Goal: Information Seeking & Learning: Learn about a topic

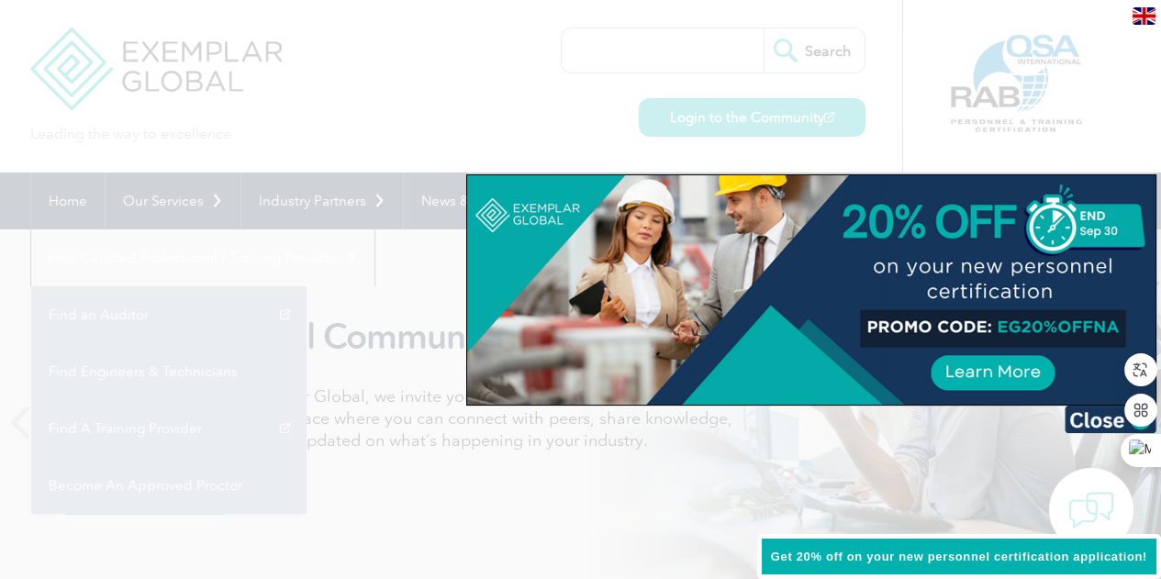
click at [926, 204] on div at bounding box center [811, 290] width 689 height 230
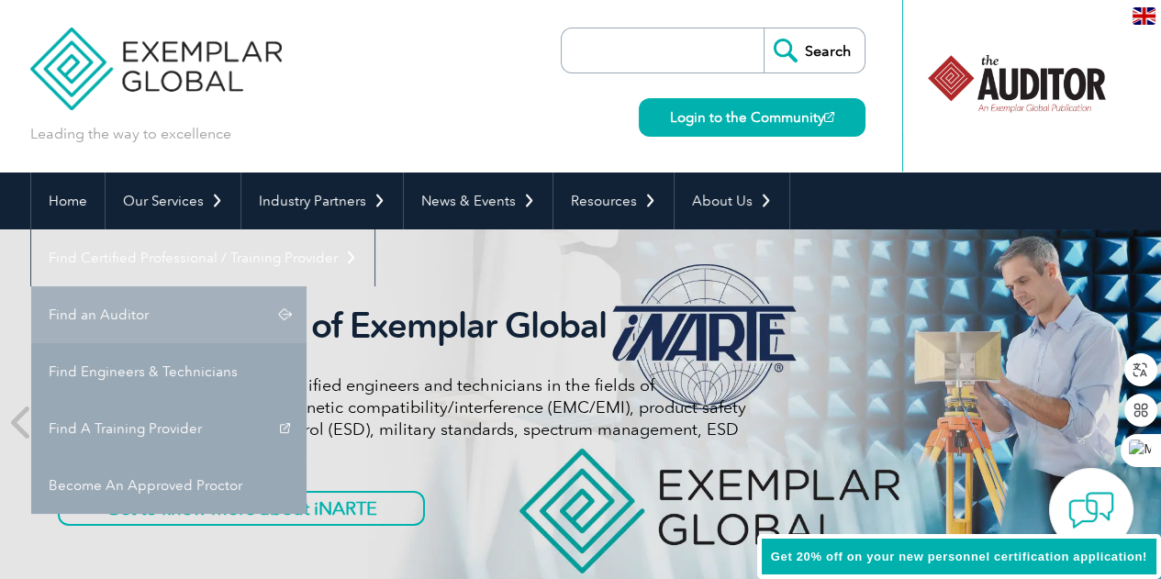
click at [307, 286] on link "Find an Auditor" at bounding box center [168, 314] width 275 height 57
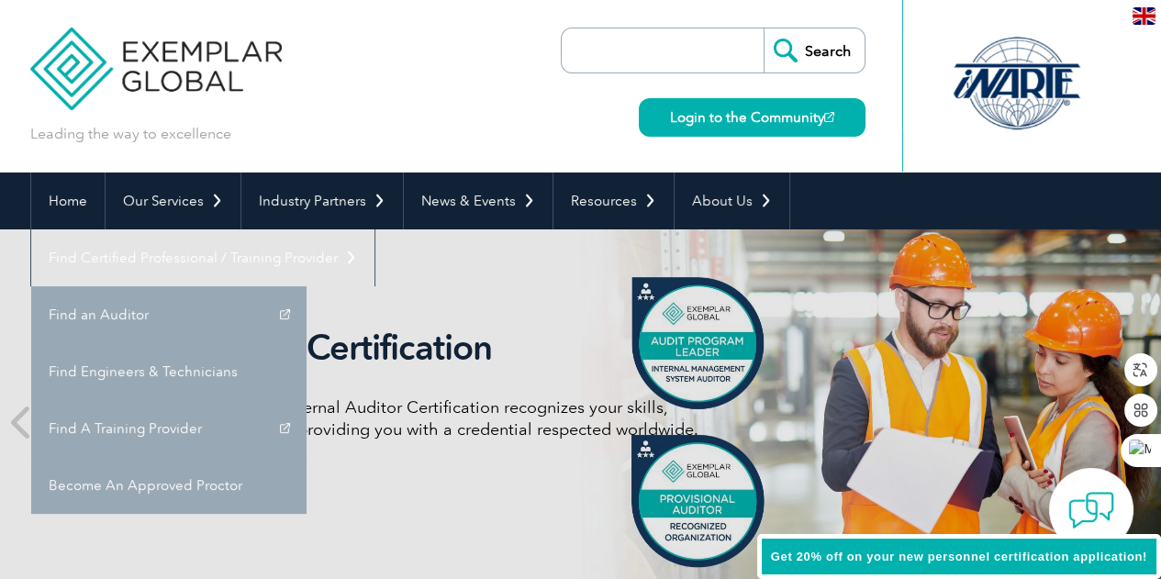
click at [294, 289] on div "Internal Auditor Certification Discover how our redesigned Internal Auditor Cer…" at bounding box center [581, 423] width 1102 height 386
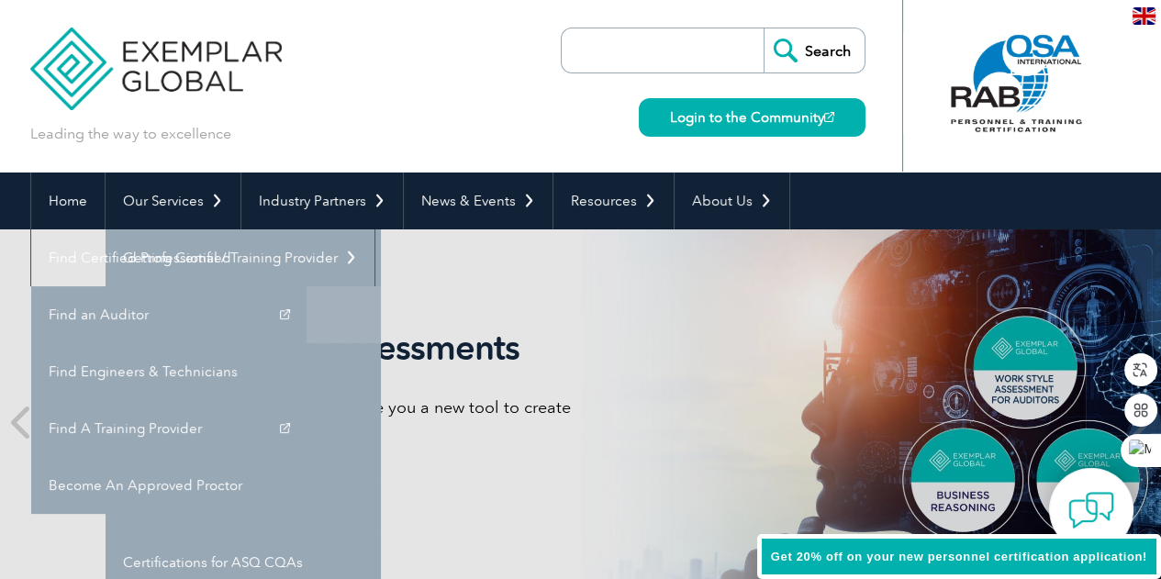
click at [196, 318] on link "Individual Certifications" at bounding box center [243, 314] width 275 height 57
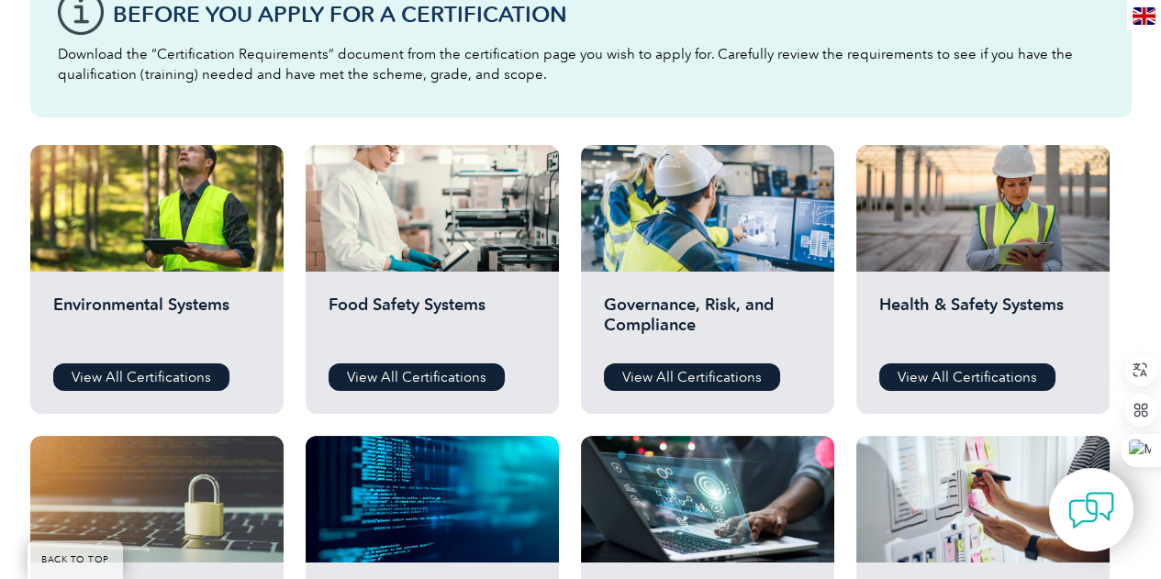
scroll to position [734, 0]
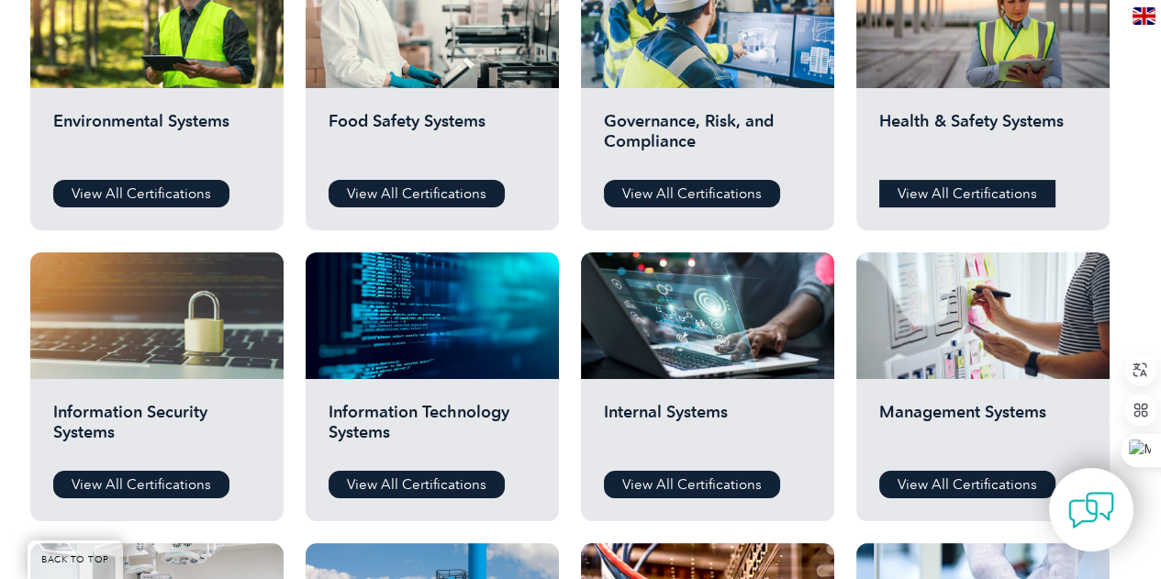
click at [960, 194] on link "View All Certifications" at bounding box center [967, 194] width 176 height 28
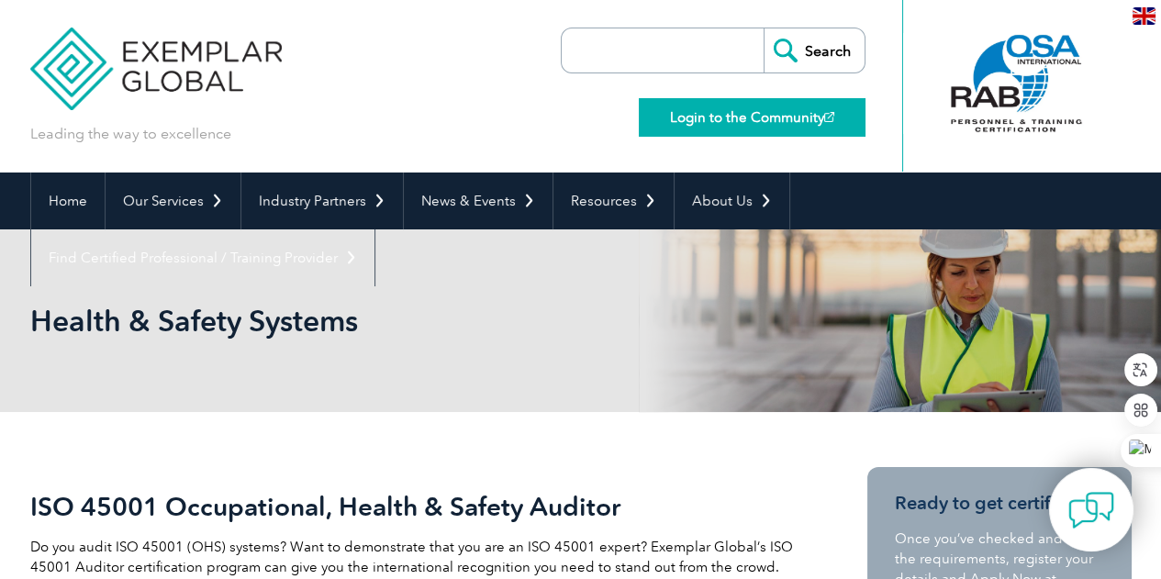
click at [771, 113] on link "Login to the Community" at bounding box center [752, 117] width 227 height 39
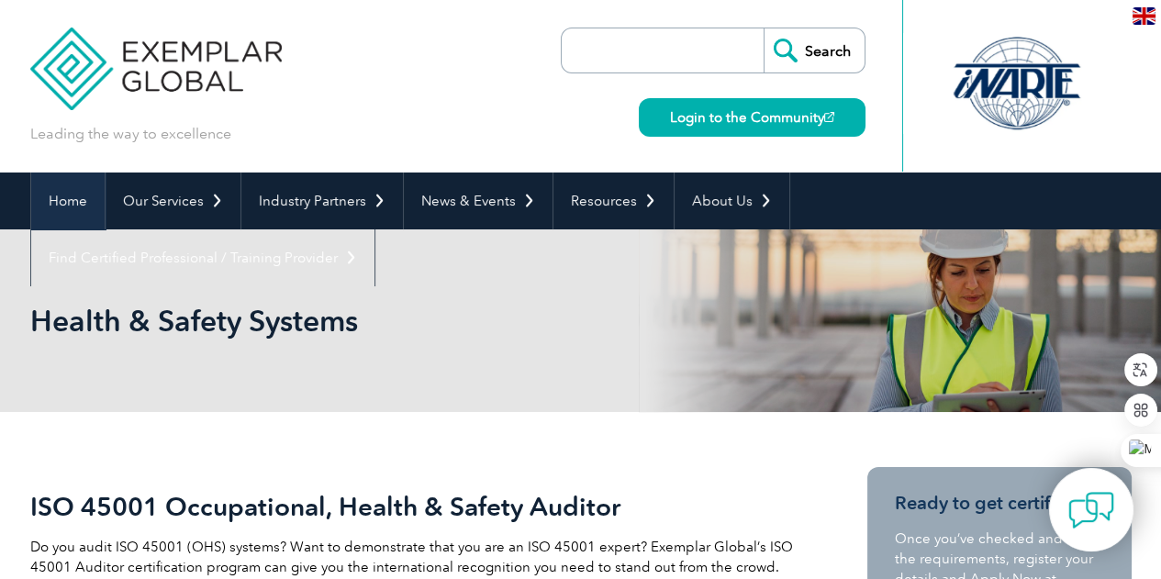
click at [70, 200] on link "Home" at bounding box center [67, 201] width 73 height 57
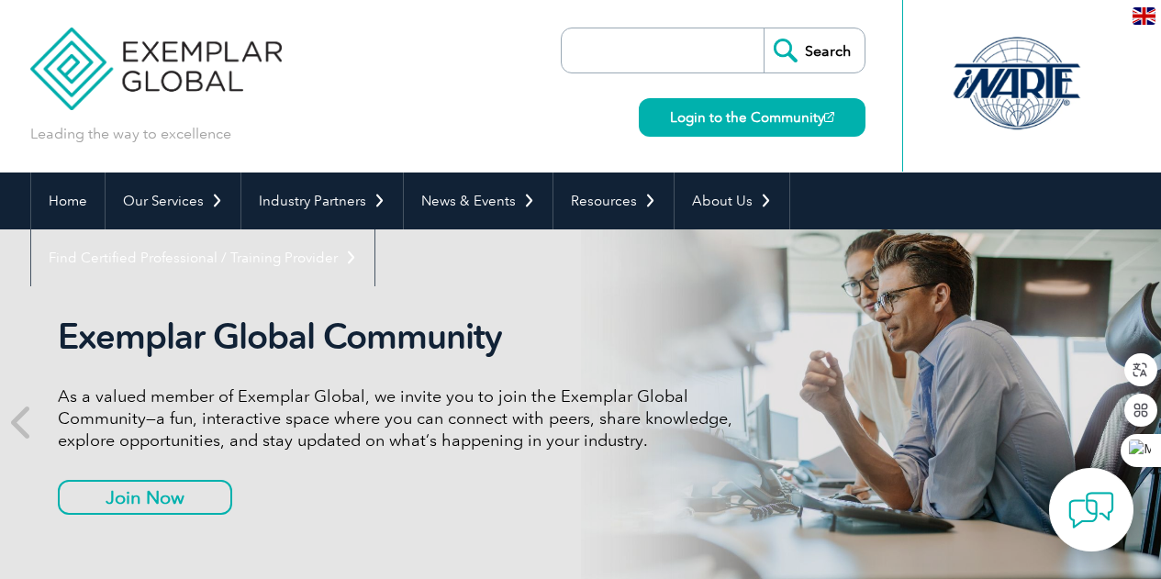
scroll to position [55, 0]
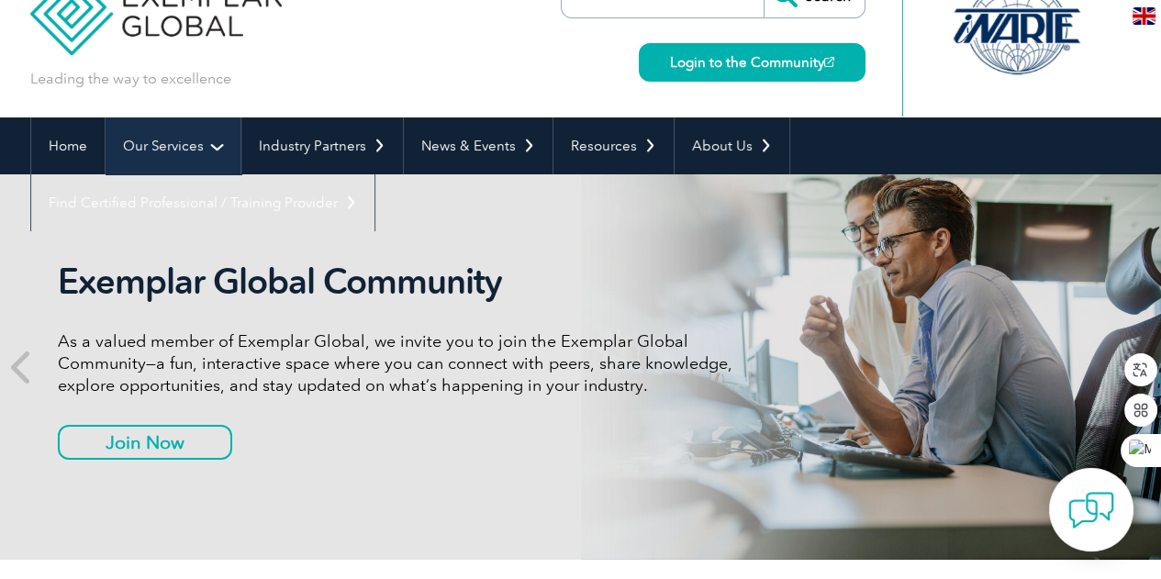
click at [173, 151] on link "Our Services" at bounding box center [173, 146] width 135 height 57
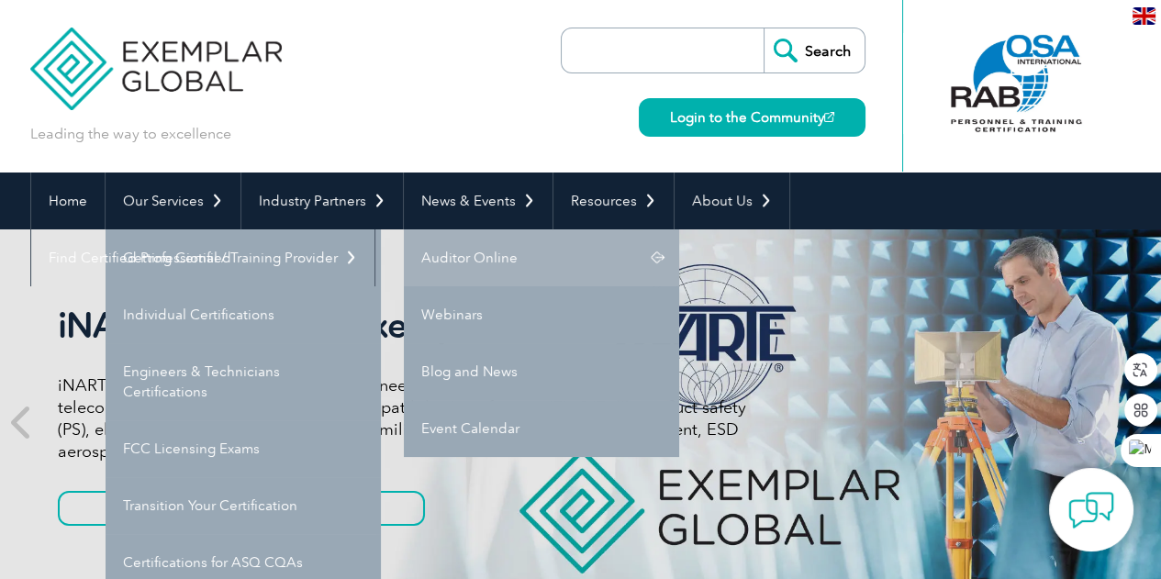
click at [480, 260] on link "Auditor Online" at bounding box center [541, 258] width 275 height 57
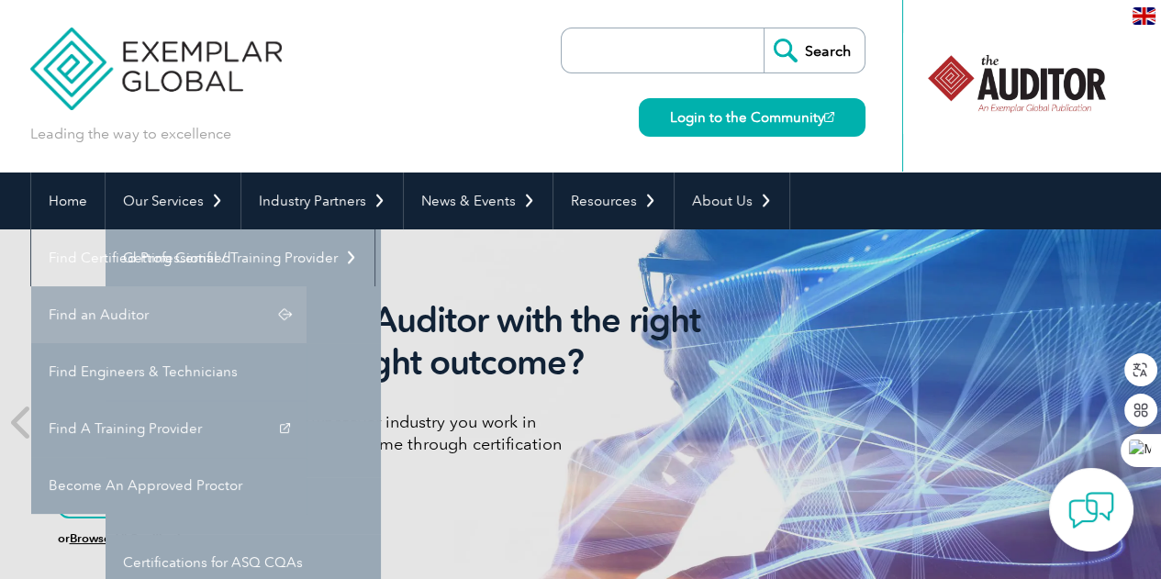
click at [307, 286] on link "Find an Auditor" at bounding box center [168, 314] width 275 height 57
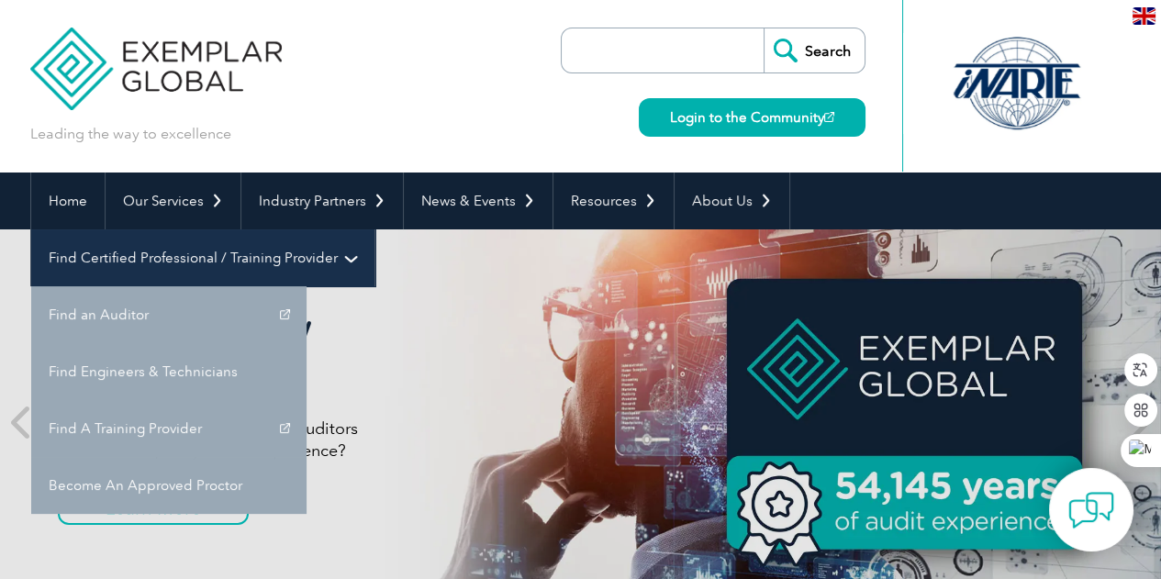
click at [375, 230] on link "Find Certified Professional / Training Provider" at bounding box center [202, 258] width 343 height 57
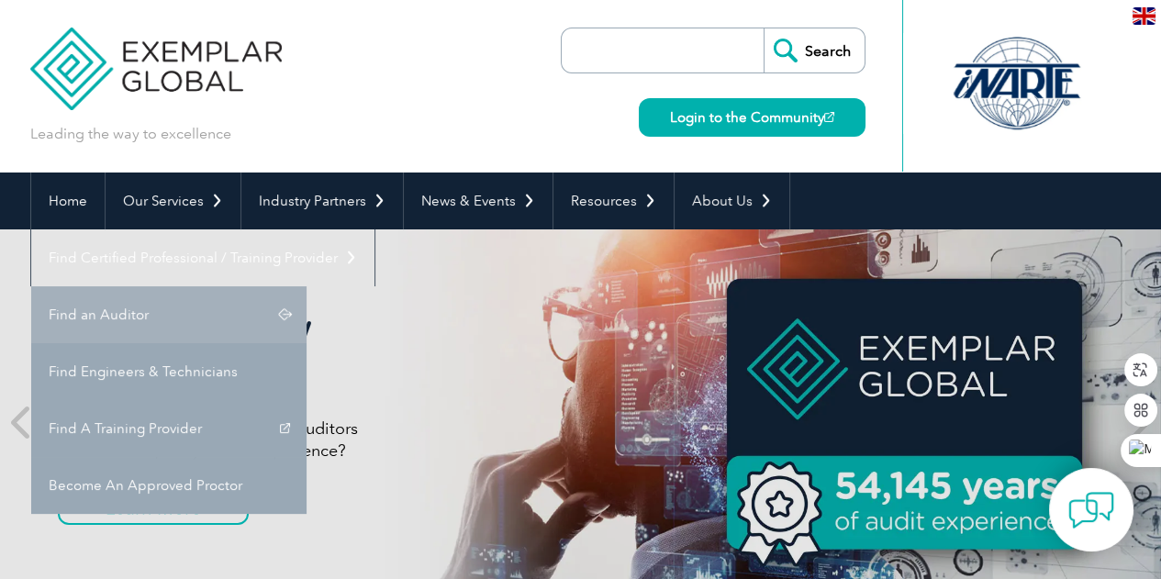
click at [307, 286] on link "Find an Auditor" at bounding box center [168, 314] width 275 height 57
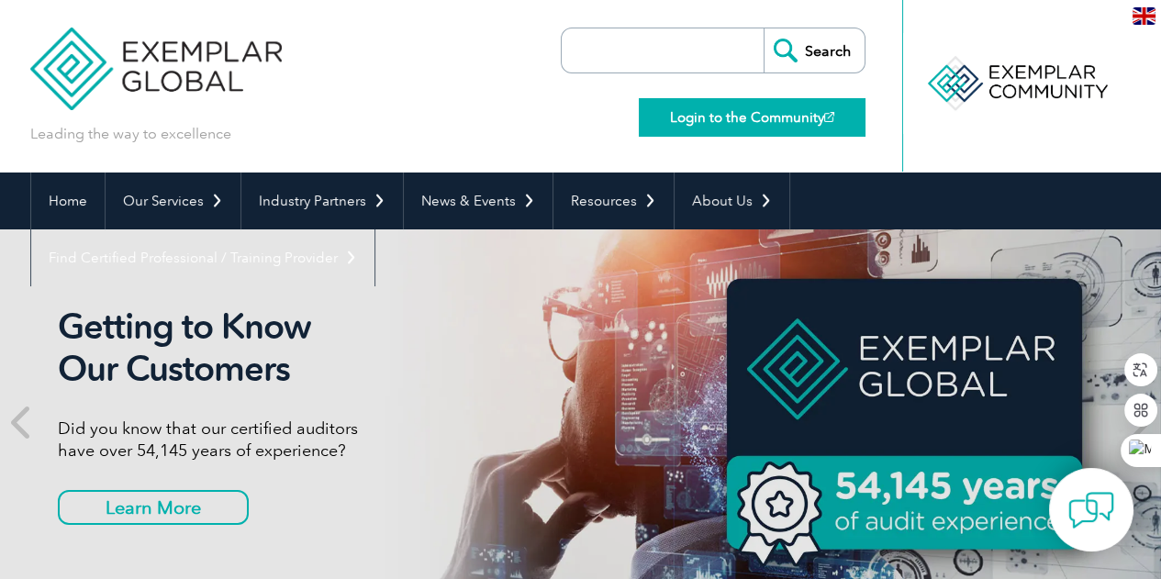
click at [728, 120] on link "Login to the Community" at bounding box center [752, 117] width 227 height 39
